Goal: Task Accomplishment & Management: Manage account settings

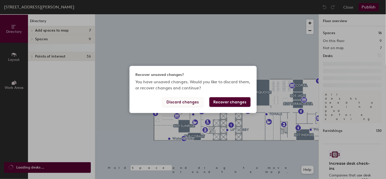
click at [183, 105] on button "Discard changes" at bounding box center [182, 102] width 41 height 10
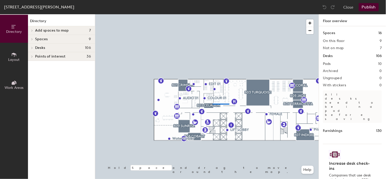
click at [213, 14] on div at bounding box center [207, 14] width 224 height 0
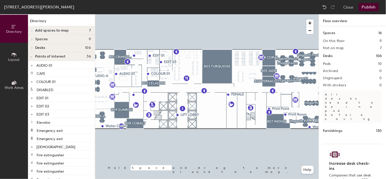
click at [32, 55] on span at bounding box center [31, 57] width 3 height 4
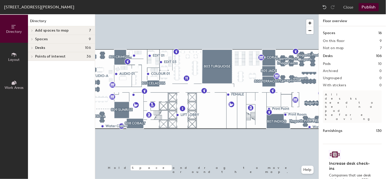
click at [32, 49] on icon at bounding box center [32, 48] width 1 height 2
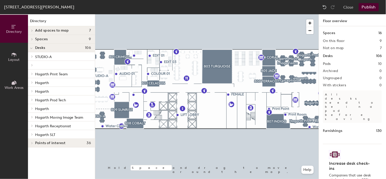
click at [32, 57] on icon at bounding box center [32, 56] width 2 height 3
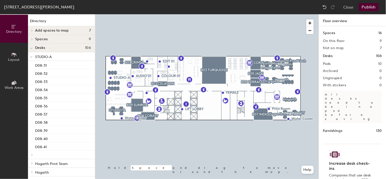
click at [31, 58] on icon at bounding box center [31, 57] width 3 height 2
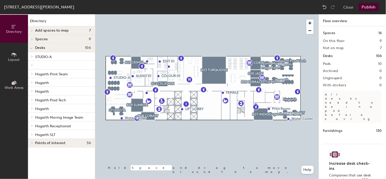
click at [50, 58] on span "STUDIO-A" at bounding box center [43, 57] width 17 height 4
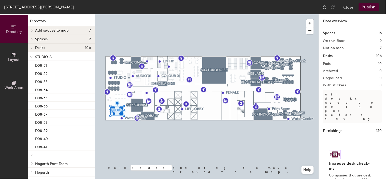
click at [49, 56] on span "STUDIO-A" at bounding box center [43, 57] width 17 height 4
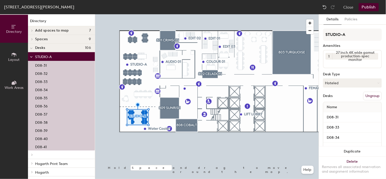
click at [29, 57] on div at bounding box center [31, 56] width 7 height 8
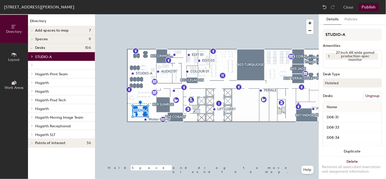
click at [13, 57] on icon at bounding box center [14, 55] width 6 height 6
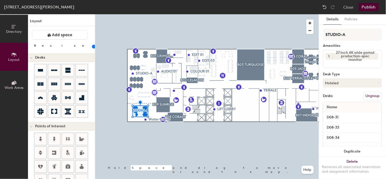
click at [248, 101] on div "Directory Layout Work Areas Layout Add space Resize Desks Points of Interest Fu…" at bounding box center [193, 96] width 386 height 165
click at [0, 43] on button "Layout" at bounding box center [14, 57] width 28 height 28
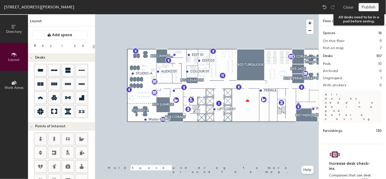
click at [364, 6] on div "Publish" at bounding box center [370, 7] width 23 height 8
click at [368, 10] on div "Publish" at bounding box center [370, 7] width 23 height 8
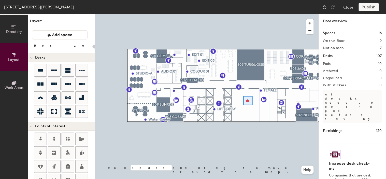
type input "80"
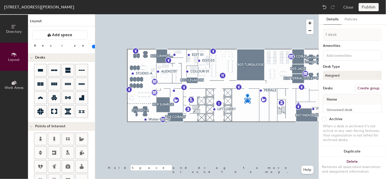
click at [356, 87] on button "Create group" at bounding box center [368, 88] width 26 height 9
type input "Pod 11"
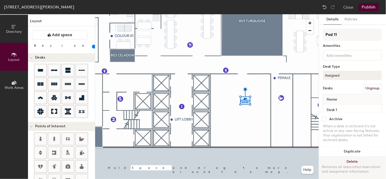
click at [354, 156] on button "Delete Removes all associated reservation and assignment information" at bounding box center [352, 167] width 67 height 22
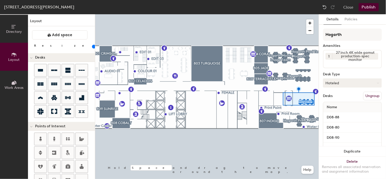
click at [350, 81] on button "Hoteled" at bounding box center [352, 82] width 59 height 9
click at [321, 91] on div "Details Policies Hogarth Amenities 1 27 inch 4K wide gamut production-spec moni…" at bounding box center [352, 96] width 67 height 165
click at [339, 84] on button "Hoteled" at bounding box center [352, 82] width 59 height 9
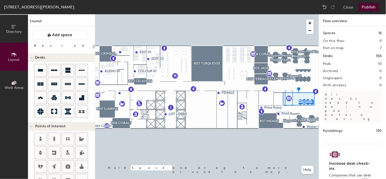
type input "20"
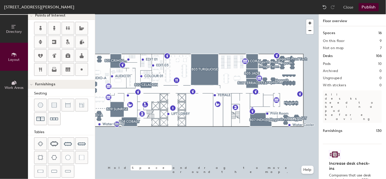
scroll to position [113, 0]
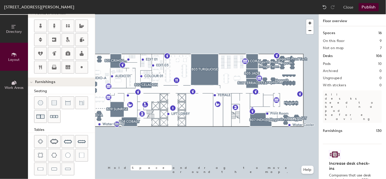
click at [14, 34] on button "Directory" at bounding box center [14, 29] width 28 height 28
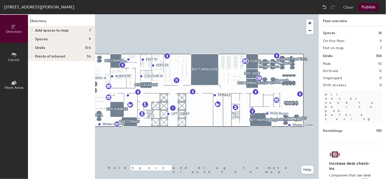
click at [33, 40] on span at bounding box center [31, 39] width 4 height 3
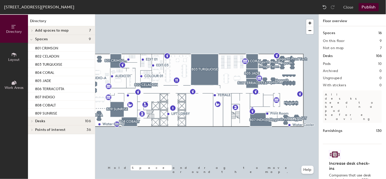
click at [34, 32] on div at bounding box center [32, 30] width 6 height 3
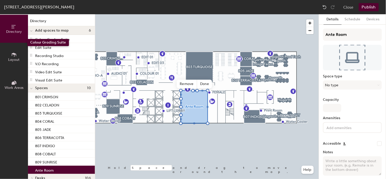
drag, startPoint x: 41, startPoint y: 38, endPoint x: 27, endPoint y: 39, distance: 14.0
click at [27, 39] on div "Directory Layout Work Areas Directory Add spaces to map 6 Colour Grading Suite …" at bounding box center [47, 96] width 95 height 165
click at [201, 83] on span "Done" at bounding box center [204, 84] width 15 height 9
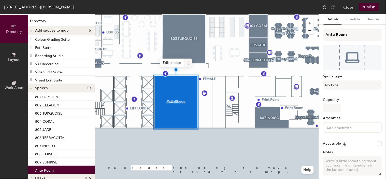
click at [188, 63] on icon at bounding box center [188, 63] width 4 height 4
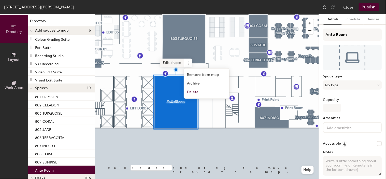
click at [171, 64] on span "Edit shape" at bounding box center [172, 62] width 24 height 9
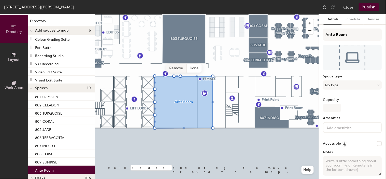
click at [177, 69] on span "Remove" at bounding box center [176, 68] width 20 height 9
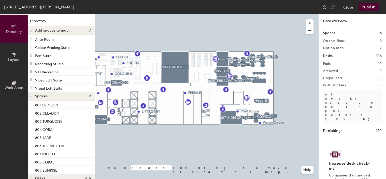
click at [17, 57] on span "Layout" at bounding box center [13, 59] width 11 height 4
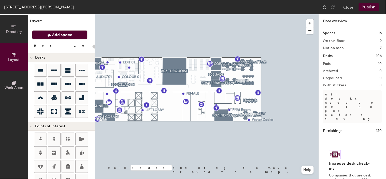
click at [50, 36] on icon at bounding box center [49, 35] width 3 height 3
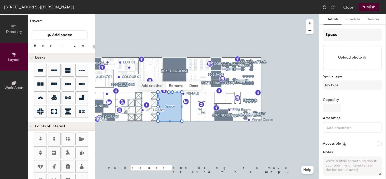
click at [157, 86] on span "Add another" at bounding box center [152, 85] width 27 height 9
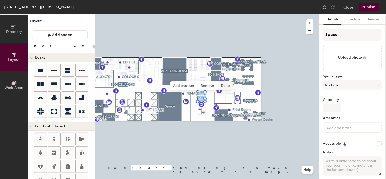
click at [225, 87] on span "Done" at bounding box center [225, 85] width 15 height 9
click at [201, 83] on span "Edit shape" at bounding box center [197, 82] width 24 height 9
click at [209, 87] on span "Remove" at bounding box center [208, 85] width 20 height 9
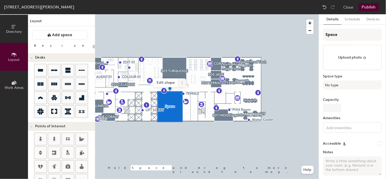
click at [183, 83] on icon at bounding box center [182, 83] width 4 height 4
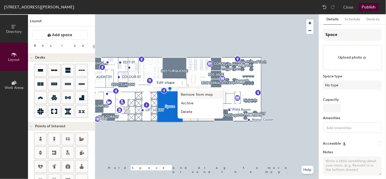
click at [200, 95] on span "Remove from map" at bounding box center [200, 94] width 45 height 9
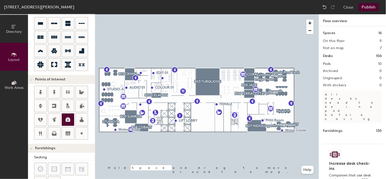
scroll to position [56, 0]
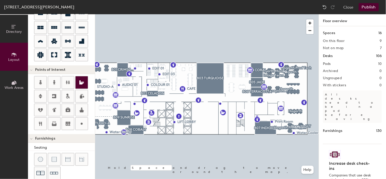
type input "20"
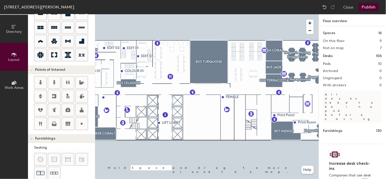
click at [15, 82] on icon at bounding box center [14, 83] width 6 height 6
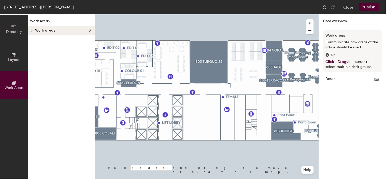
scroll to position [0, 0]
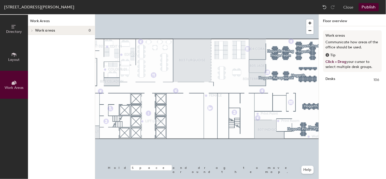
click at [32, 32] on icon at bounding box center [32, 30] width 2 height 3
click at [28, 31] on div at bounding box center [31, 30] width 7 height 8
click at [31, 31] on icon at bounding box center [32, 30] width 2 height 3
click at [41, 29] on span "Work areas" at bounding box center [45, 30] width 20 height 4
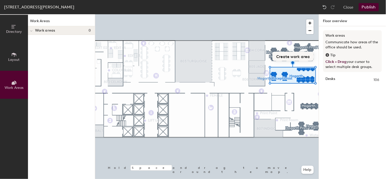
click at [292, 57] on button "Create work area" at bounding box center [292, 56] width 41 height 9
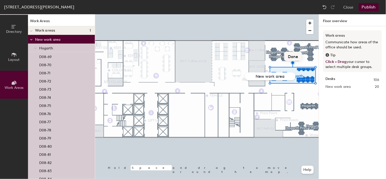
type input "d"
type input "Text"
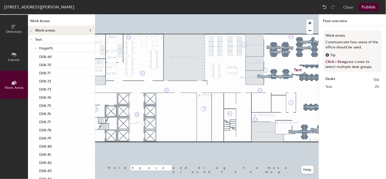
click at [298, 71] on div "Text" at bounding box center [298, 70] width 14 height 8
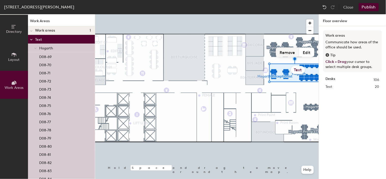
click at [288, 53] on button "Remove" at bounding box center [287, 52] width 23 height 9
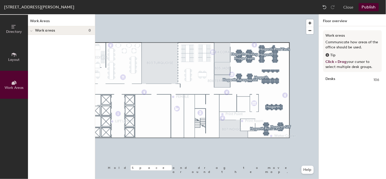
click at [11, 32] on span "Directory" at bounding box center [14, 31] width 16 height 4
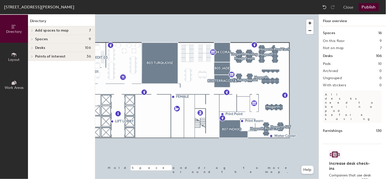
click at [31, 48] on icon at bounding box center [32, 48] width 2 height 3
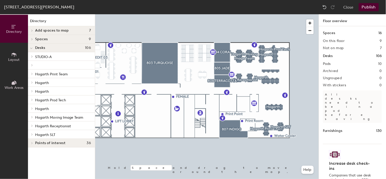
click at [46, 56] on span "STUDIO-A" at bounding box center [43, 57] width 17 height 4
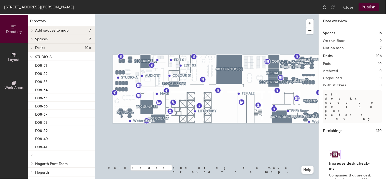
click at [49, 55] on span "STUDIO-A" at bounding box center [43, 57] width 17 height 4
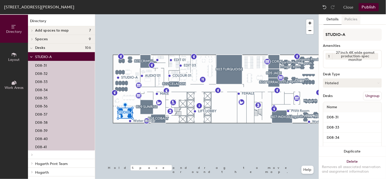
click at [354, 21] on button "Policies" at bounding box center [350, 19] width 19 height 10
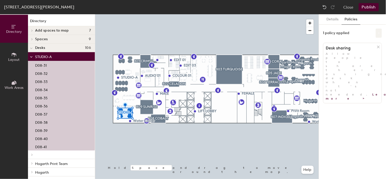
click at [378, 32] on icon at bounding box center [378, 33] width 3 height 3
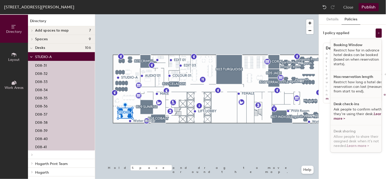
click at [362, 165] on div "Details Policies 1 policy applied Booking Window Restrict how far in advance ho…" at bounding box center [352, 96] width 67 height 165
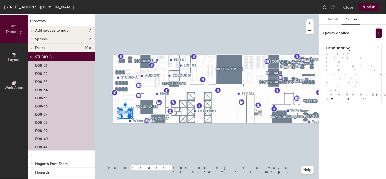
click at [31, 58] on icon at bounding box center [31, 57] width 3 height 2
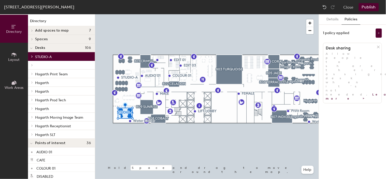
click at [30, 50] on div at bounding box center [31, 49] width 3 height 6
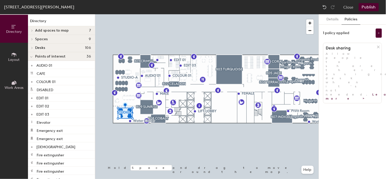
click at [30, 38] on span at bounding box center [31, 39] width 4 height 3
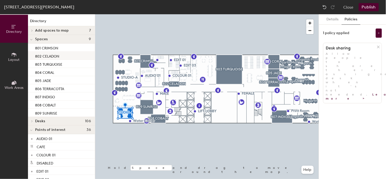
click at [44, 54] on p "802 CELADON" at bounding box center [47, 56] width 24 height 6
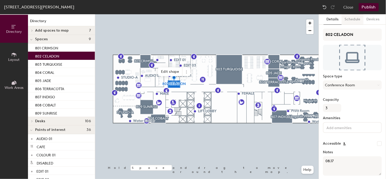
click at [356, 17] on button "Schedule" at bounding box center [352, 19] width 22 height 10
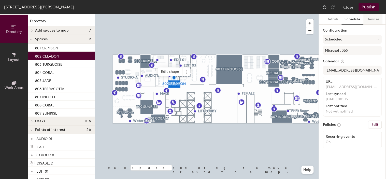
click at [379, 21] on button "Devices" at bounding box center [372, 19] width 19 height 10
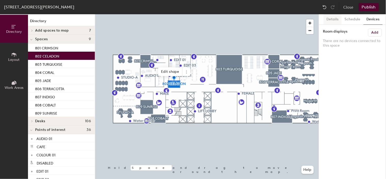
click at [336, 21] on button "Details" at bounding box center [332, 19] width 18 height 10
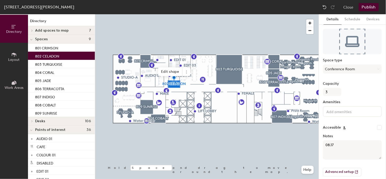
scroll to position [21, 0]
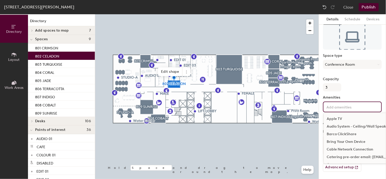
click at [351, 106] on input at bounding box center [348, 106] width 46 height 6
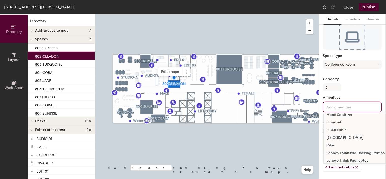
scroll to position [120, 0]
click at [357, 90] on div "Capacity 3" at bounding box center [352, 84] width 59 height 14
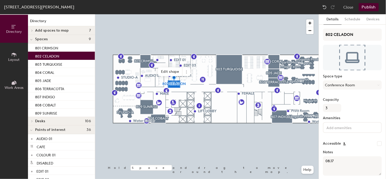
scroll to position [21, 0]
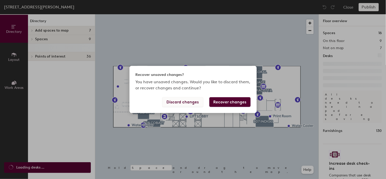
click at [183, 100] on button "Discard changes" at bounding box center [182, 102] width 41 height 10
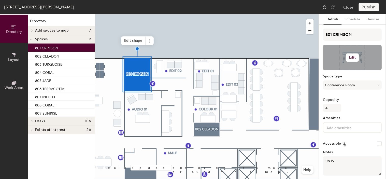
click at [351, 58] on h6 "Edit" at bounding box center [352, 57] width 7 height 4
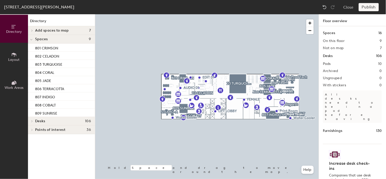
click at [39, 120] on span "Desks" at bounding box center [40, 121] width 10 height 4
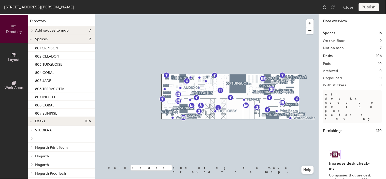
click at [48, 130] on span "STUDIO-A" at bounding box center [43, 130] width 17 height 4
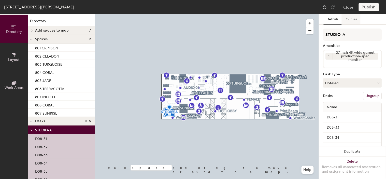
click at [351, 20] on button "Policies" at bounding box center [350, 19] width 19 height 10
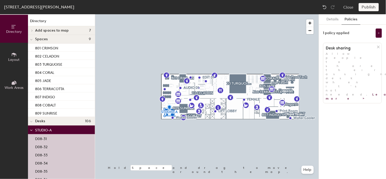
click at [32, 132] on div at bounding box center [31, 130] width 3 height 6
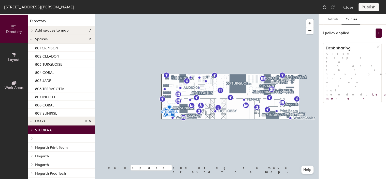
click at [32, 40] on icon at bounding box center [31, 39] width 2 height 1
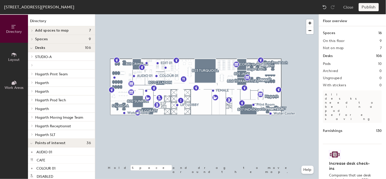
click at [38, 41] on div "Spaces 9" at bounding box center [61, 39] width 67 height 9
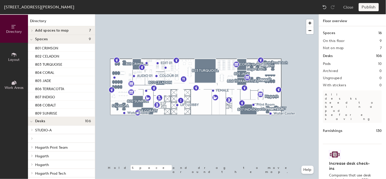
click at [32, 41] on span at bounding box center [31, 39] width 3 height 4
